Goal: Find specific page/section: Find specific page/section

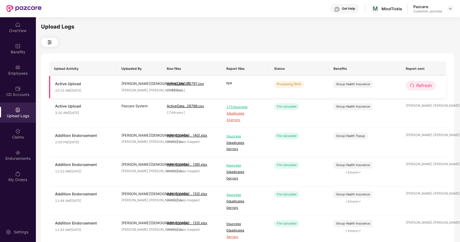
click at [416, 87] on span "Refresh" at bounding box center [423, 85] width 15 height 7
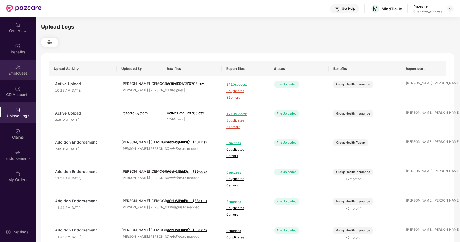
click at [23, 69] on div "Employees" at bounding box center [18, 70] width 36 height 20
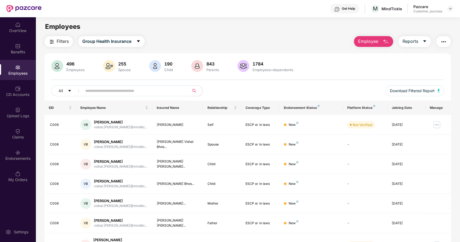
click at [95, 91] on input "text" at bounding box center [133, 91] width 97 height 8
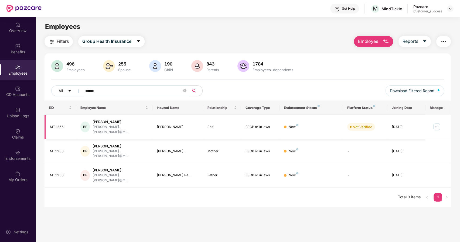
type input "******"
click at [436, 126] on img at bounding box center [436, 127] width 9 height 9
drag, startPoint x: 63, startPoint y: 124, endPoint x: 49, endPoint y: 124, distance: 14.8
click at [49, 124] on td "MT1256" at bounding box center [60, 127] width 32 height 24
copy div "MT1256"
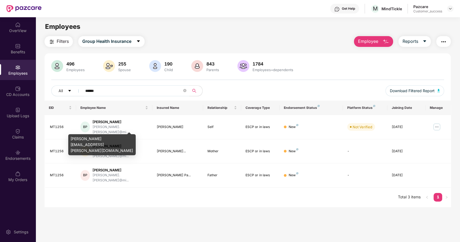
click at [74, 139] on div "[PERSON_NAME][EMAIL_ADDRESS][PERSON_NAME][DOMAIN_NAME]" at bounding box center [101, 144] width 67 height 21
copy div "[PERSON_NAME][EMAIL_ADDRESS][PERSON_NAME][DOMAIN_NAME]"
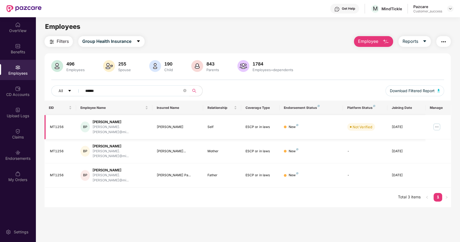
scroll to position [16, 0]
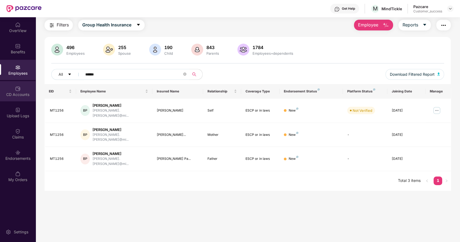
drag, startPoint x: 104, startPoint y: 75, endPoint x: 21, endPoint y: 94, distance: 85.7
click at [21, 94] on div "OverView Benefits Employees CD Accounts Upload Logs Claims Endorsements My Orde…" at bounding box center [230, 129] width 460 height 225
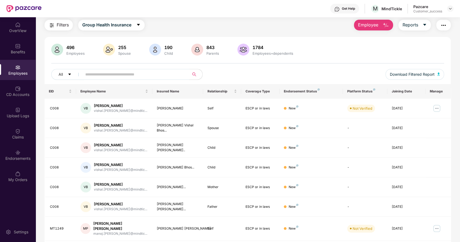
scroll to position [89, 0]
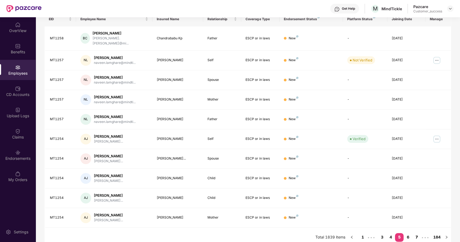
click at [417, 233] on link "7" at bounding box center [416, 237] width 9 height 8
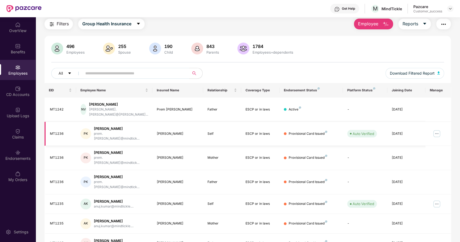
scroll to position [0, 0]
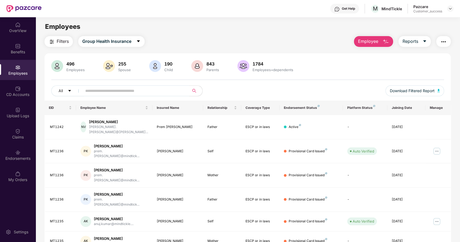
click at [443, 45] on button "button" at bounding box center [443, 41] width 15 height 11
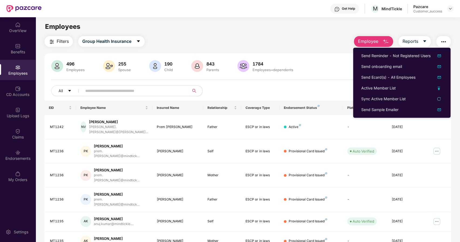
click at [127, 19] on main "Employees Filters Group Health Insurance Employee Reports 496 Employees 255 Spo…" at bounding box center [248, 138] width 424 height 242
